Goal: Information Seeking & Learning: Learn about a topic

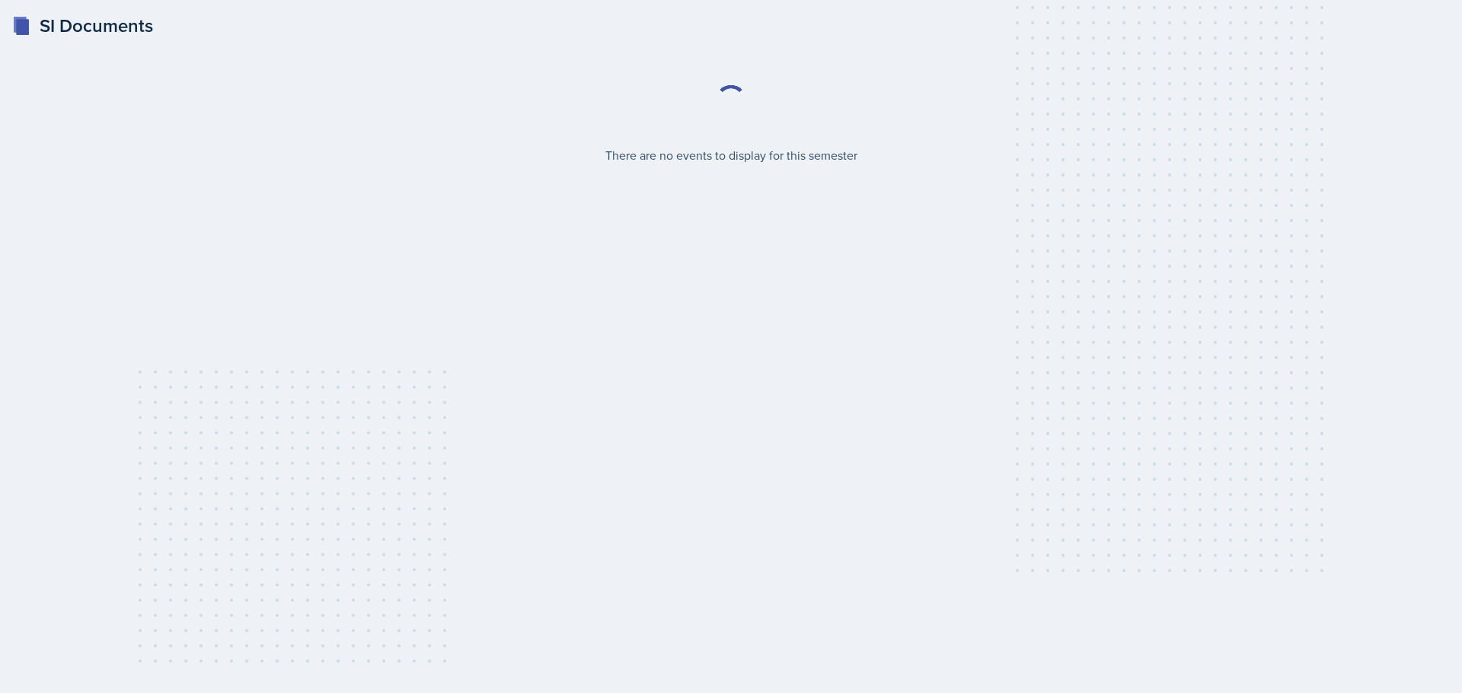
select select "2bed604d-1099-4043-b1bc-2365e8740244"
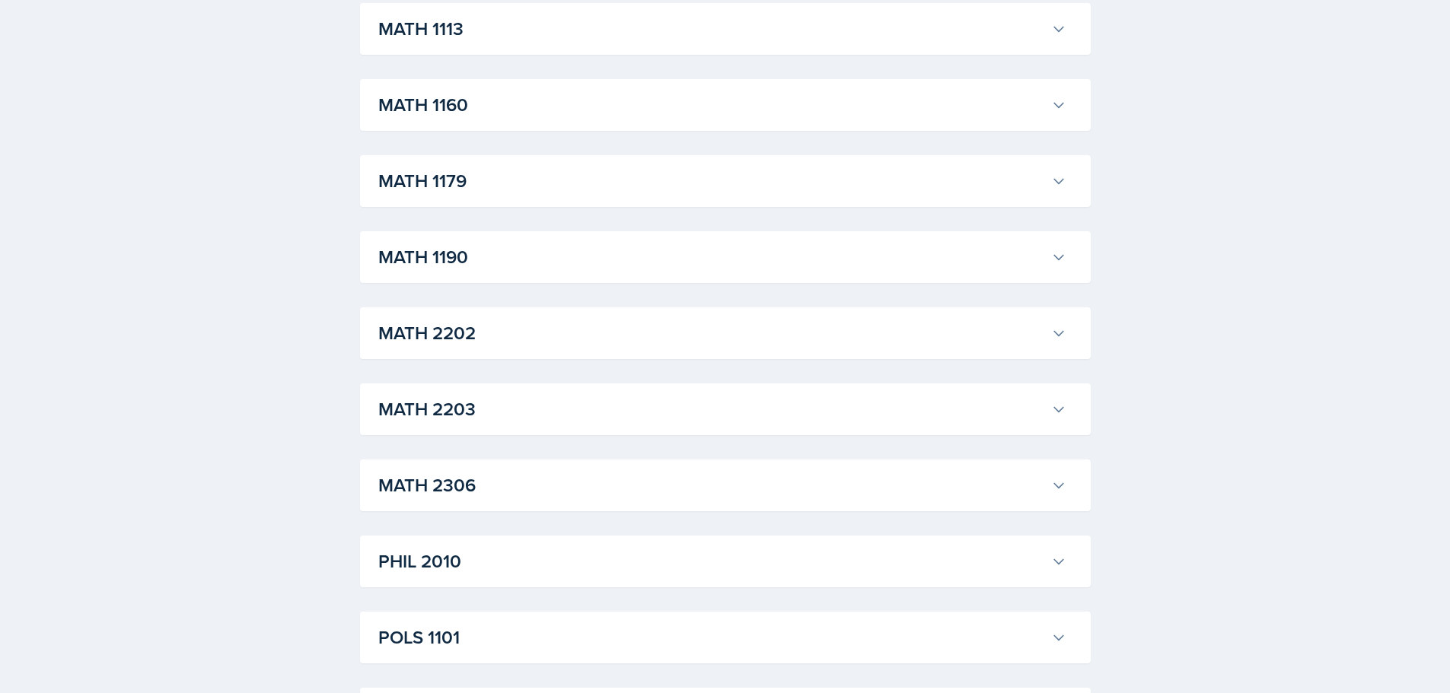
scroll to position [1522, 0]
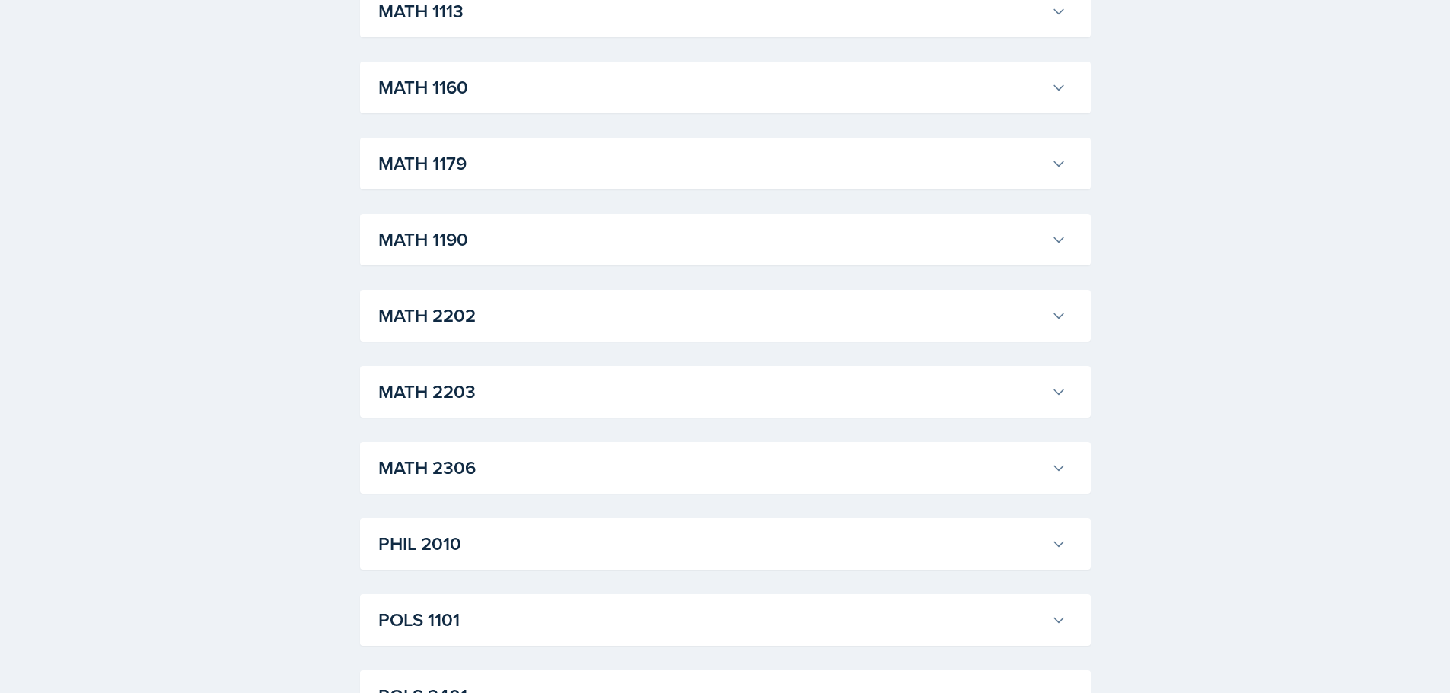
click at [567, 395] on h3 "MATH 2203" at bounding box center [711, 391] width 667 height 27
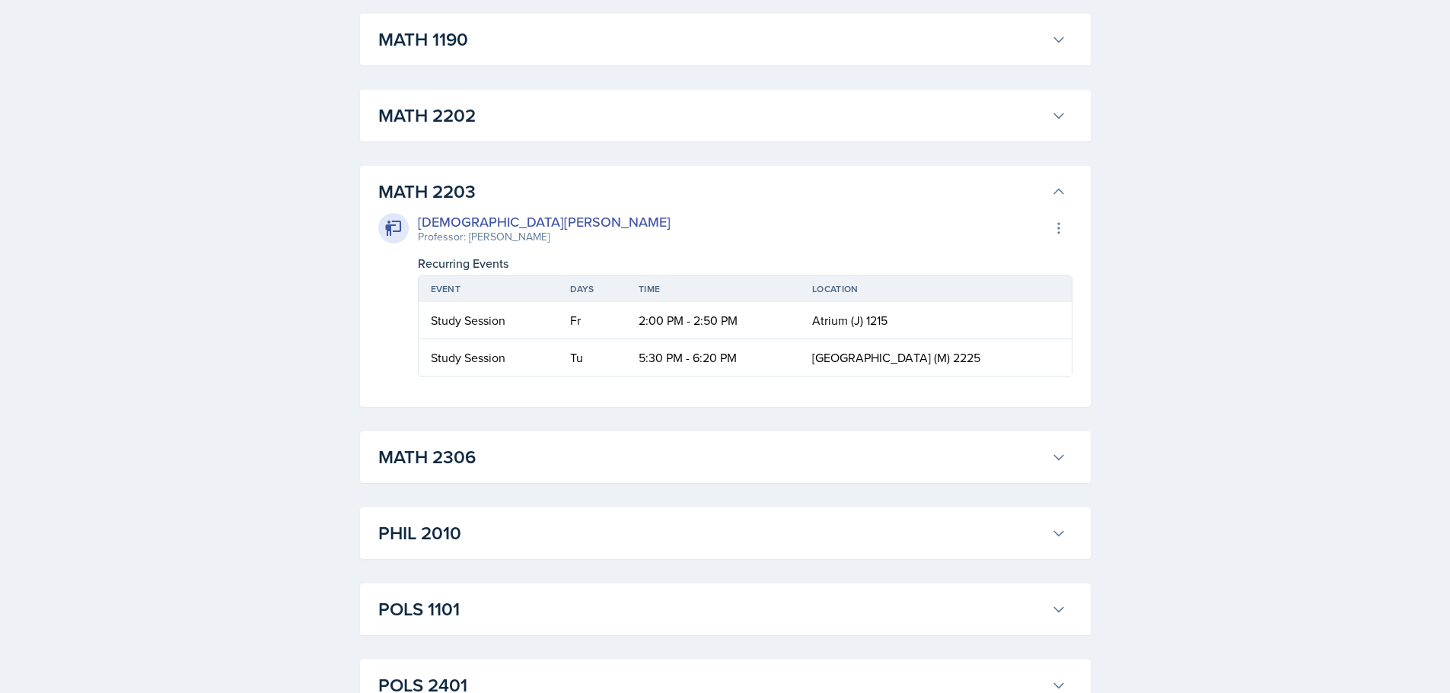
scroll to position [1751, 0]
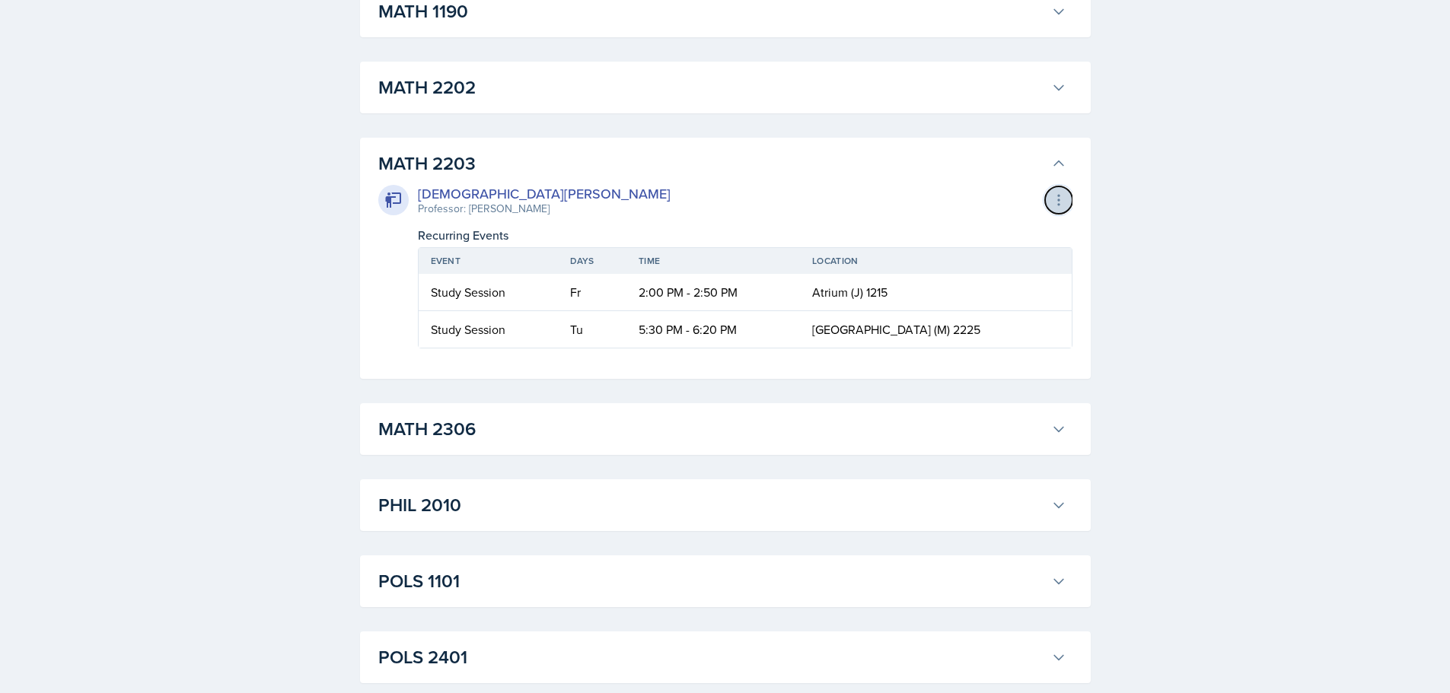
click at [1051, 198] on icon at bounding box center [1058, 200] width 15 height 15
click at [1052, 190] on button at bounding box center [1058, 200] width 27 height 27
click at [973, 230] on div "Export to Google Calendar" at bounding box center [975, 232] width 183 height 30
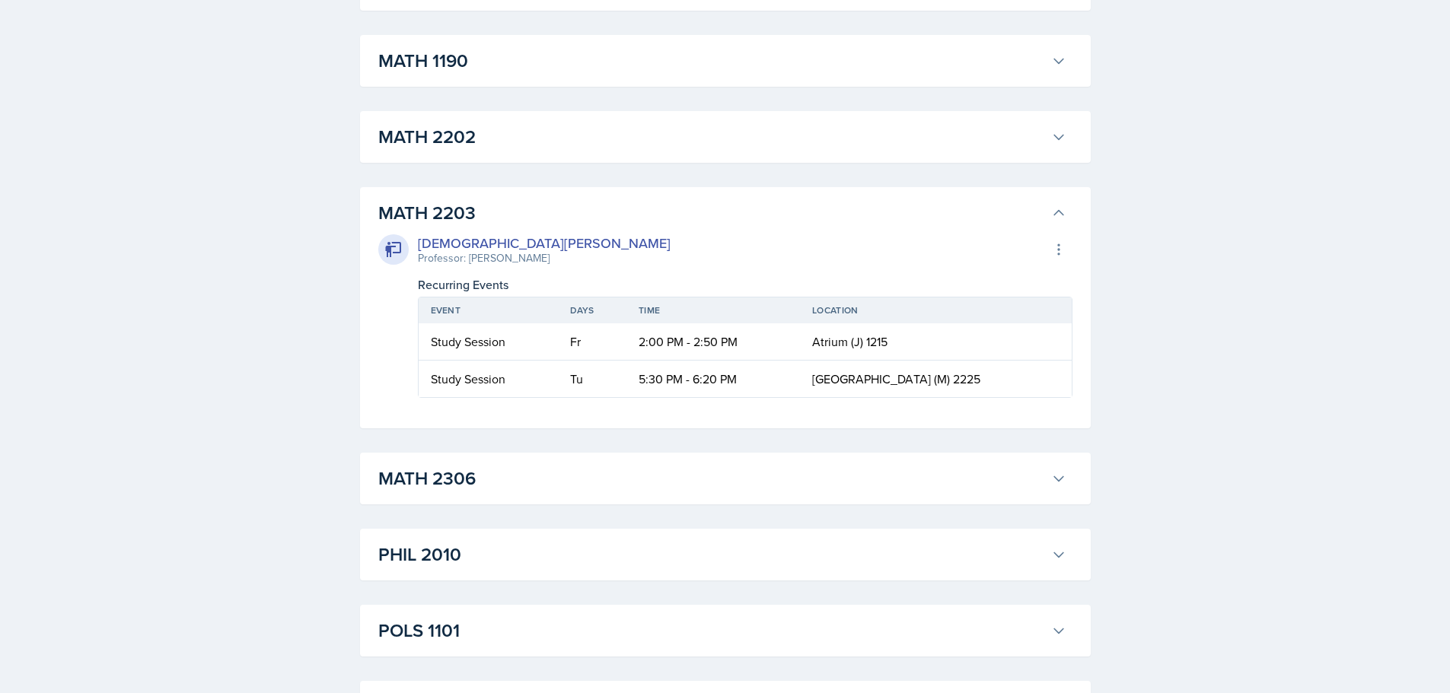
scroll to position [1675, 0]
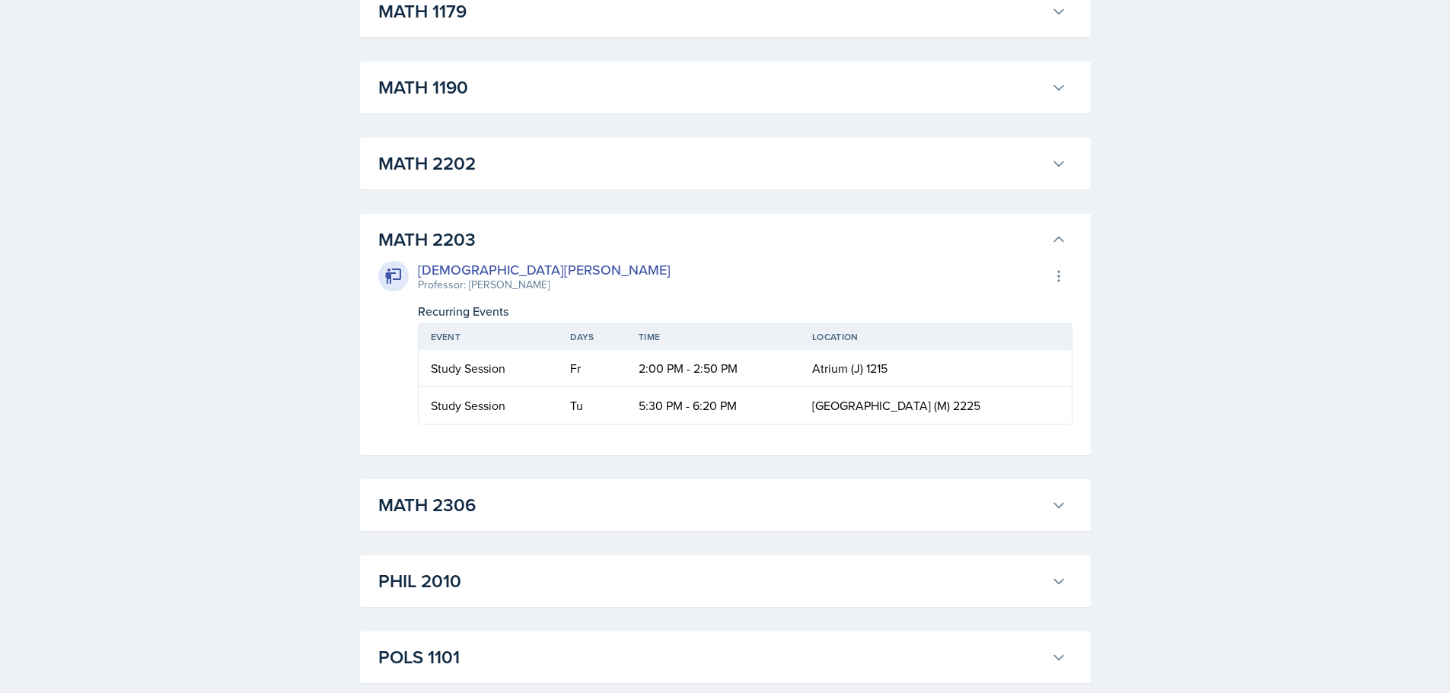
click at [442, 268] on div "[DEMOGRAPHIC_DATA][PERSON_NAME]" at bounding box center [544, 270] width 253 height 21
click at [445, 268] on div "[DEMOGRAPHIC_DATA][PERSON_NAME]" at bounding box center [544, 270] width 253 height 21
click at [467, 287] on div "Professor: [PERSON_NAME]" at bounding box center [544, 285] width 253 height 16
click at [1053, 273] on icon at bounding box center [1058, 276] width 15 height 15
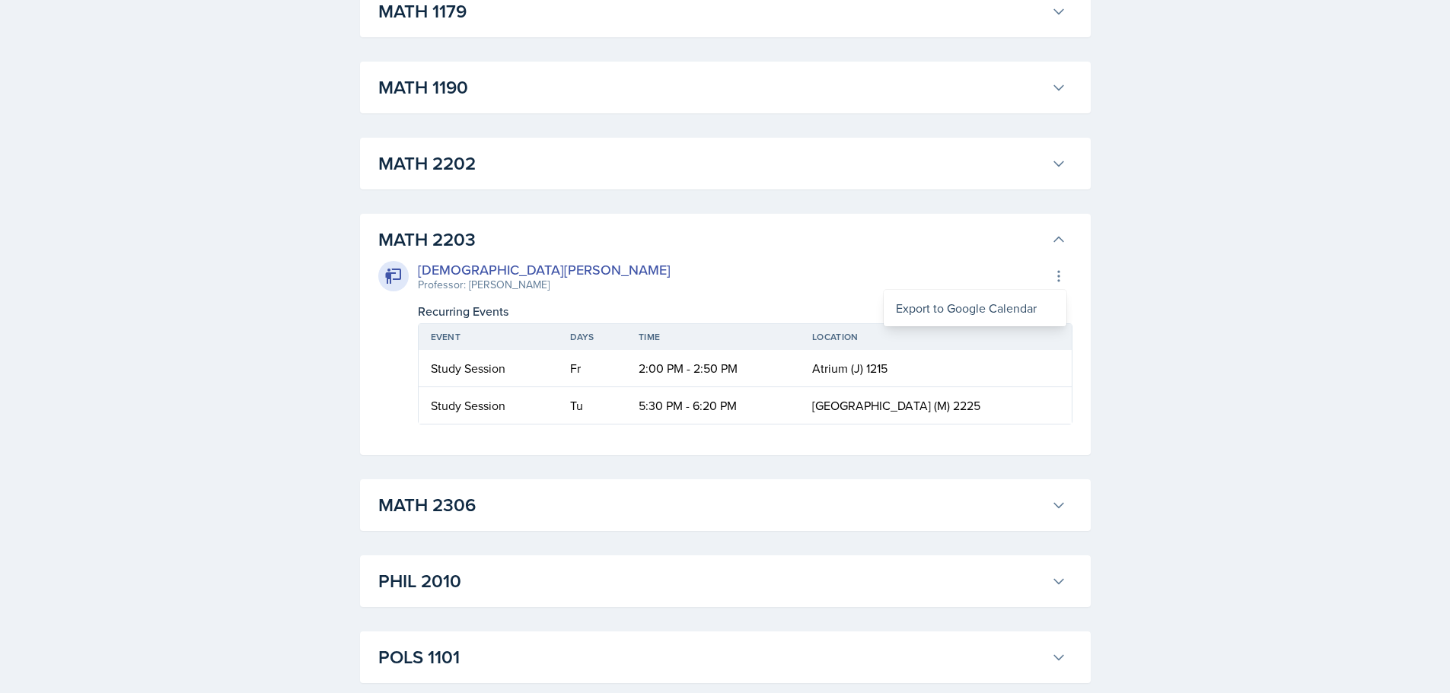
click at [800, 265] on div "[DEMOGRAPHIC_DATA][PERSON_NAME] Professor: [PERSON_NAME] Export to Google Calen…" at bounding box center [725, 276] width 694 height 33
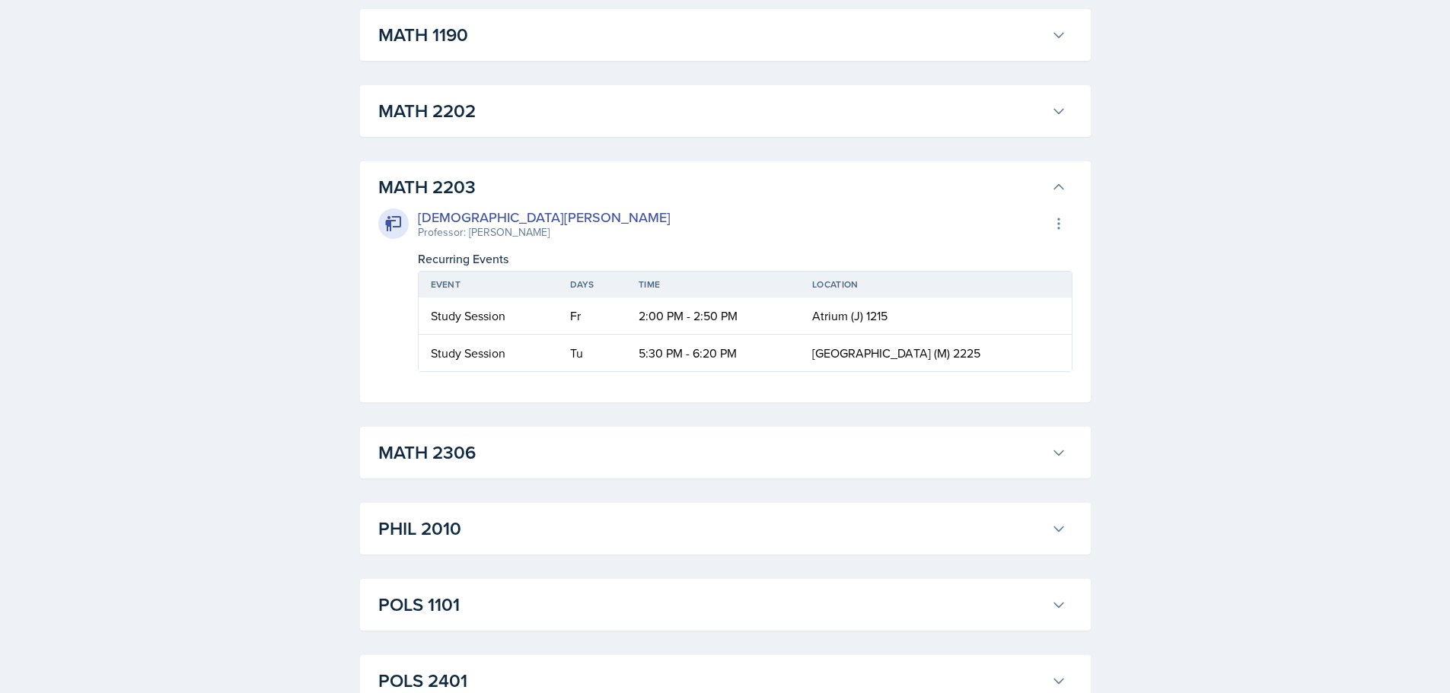
scroll to position [1751, 0]
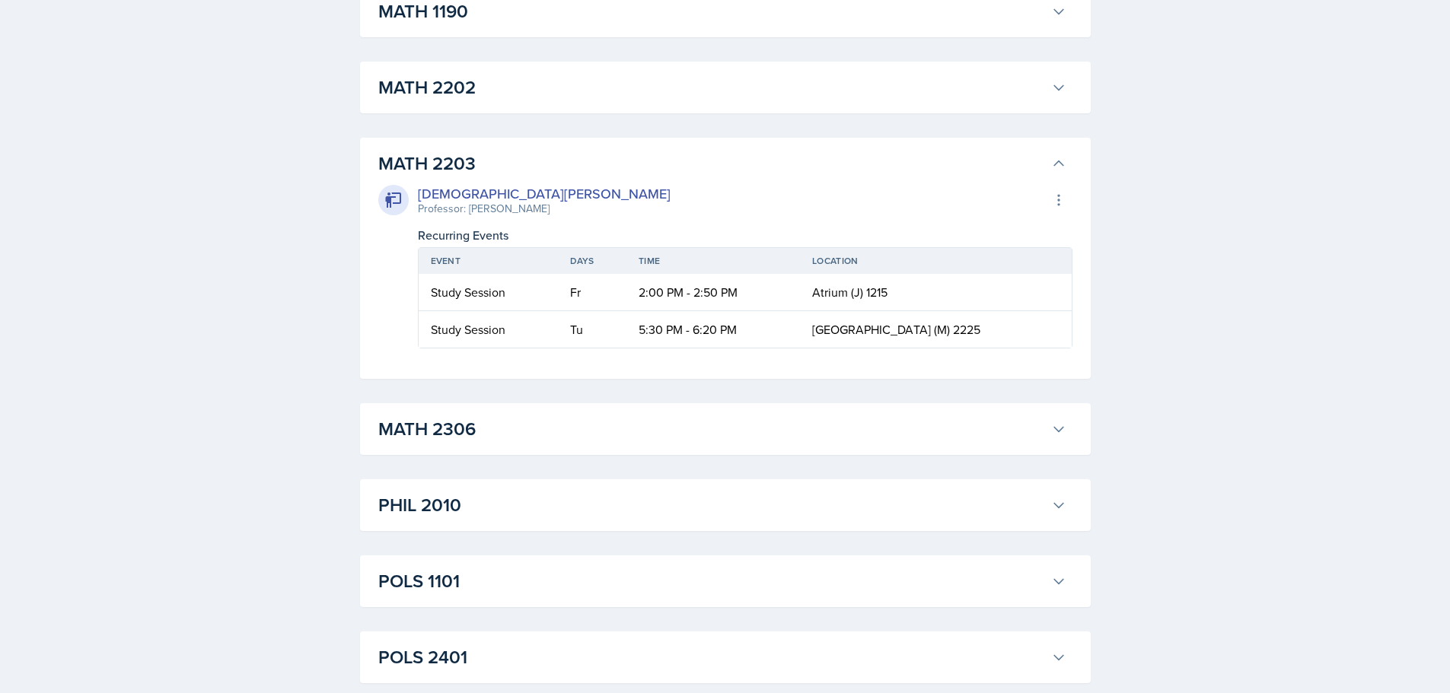
click at [1062, 435] on icon at bounding box center [1058, 429] width 15 height 15
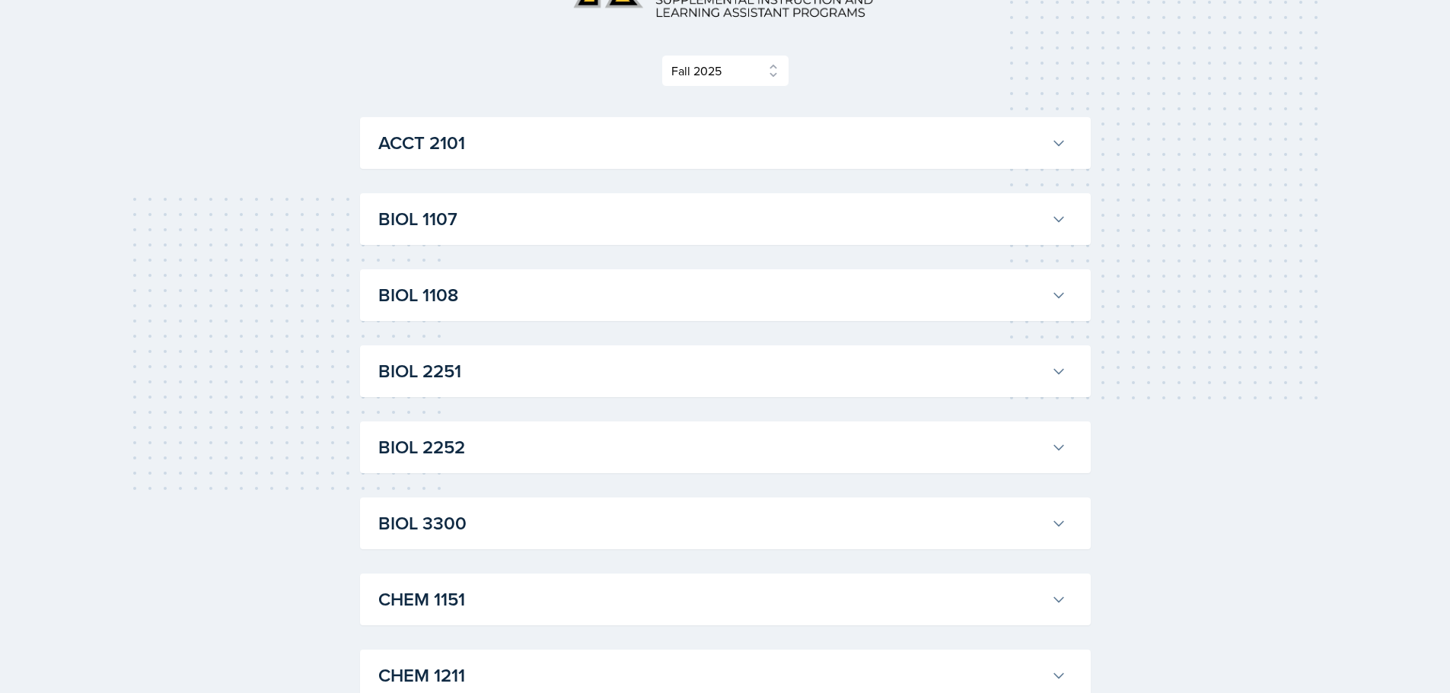
scroll to position [0, 0]
